Goal: Information Seeking & Learning: Learn about a topic

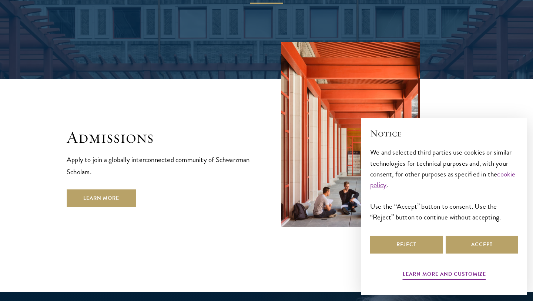
scroll to position [1209, 0]
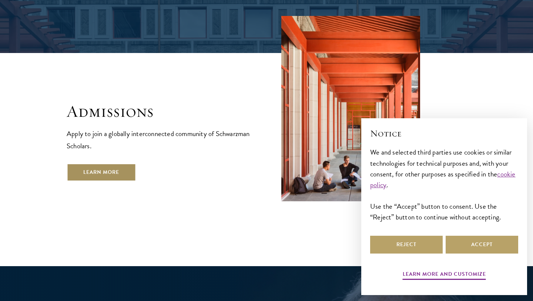
click at [114, 163] on link "Learn More" at bounding box center [101, 172] width 69 height 18
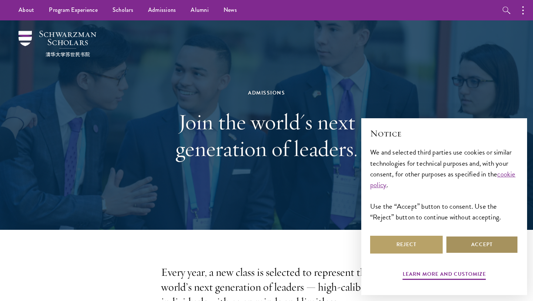
click at [468, 248] on button "Accept" at bounding box center [482, 244] width 73 height 18
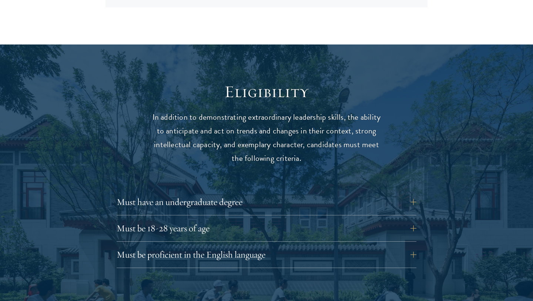
scroll to position [908, 0]
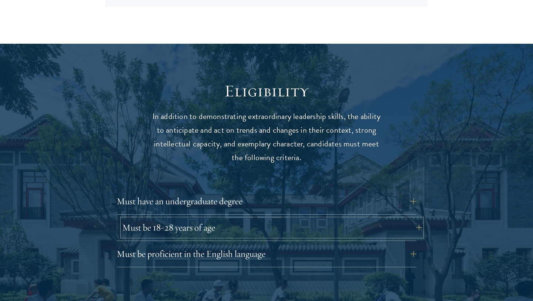
click at [317, 218] on button "Must be 18-28 years of age" at bounding box center [272, 227] width 300 height 18
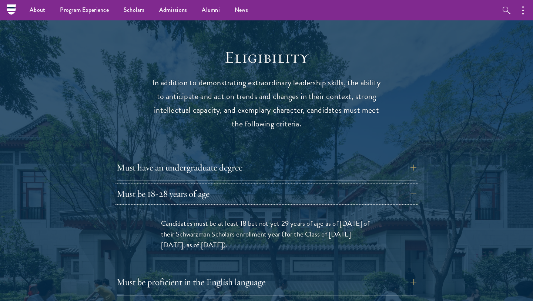
scroll to position [939, 0]
